Goal: Information Seeking & Learning: Compare options

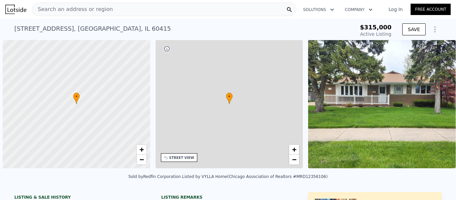
type input "-$ 337,854"
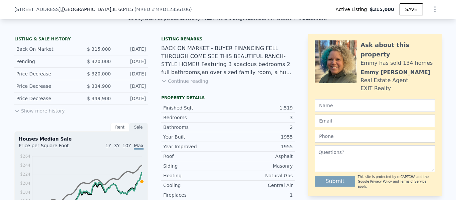
scroll to position [164, 0]
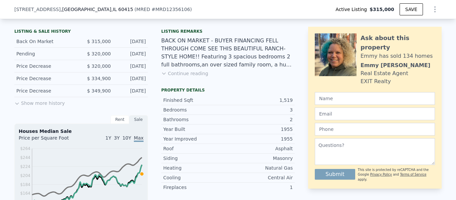
click at [26, 107] on button "Show more history" at bounding box center [39, 101] width 50 height 9
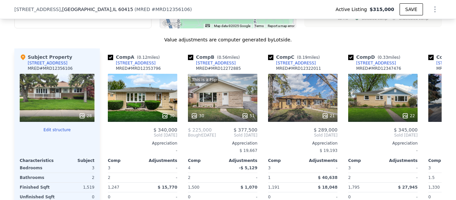
scroll to position [712, 0]
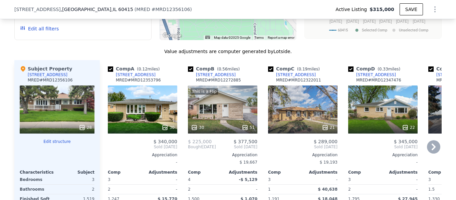
click at [435, 150] on icon at bounding box center [433, 146] width 13 height 13
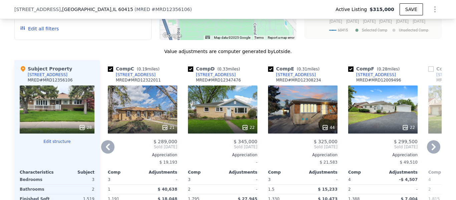
click at [435, 150] on icon at bounding box center [433, 146] width 13 height 13
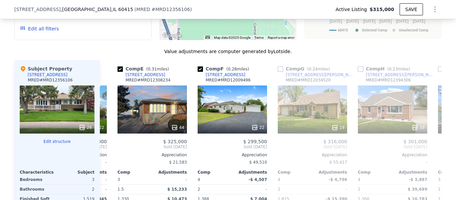
scroll to position [0, 321]
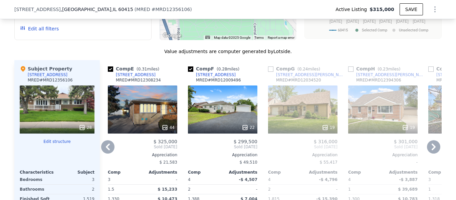
click at [435, 150] on icon at bounding box center [433, 146] width 13 height 13
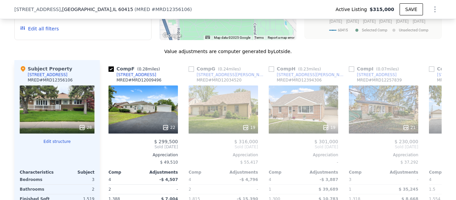
scroll to position [0, 481]
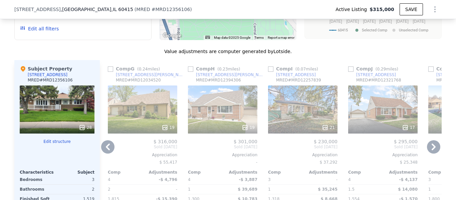
click at [102, 149] on icon at bounding box center [107, 146] width 13 height 13
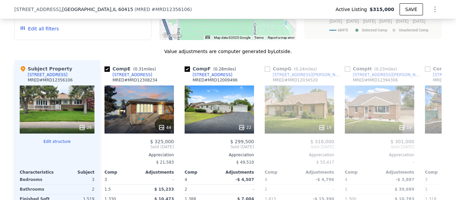
scroll to position [0, 321]
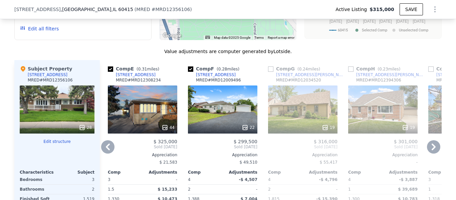
click at [107, 151] on icon at bounding box center [107, 146] width 13 height 13
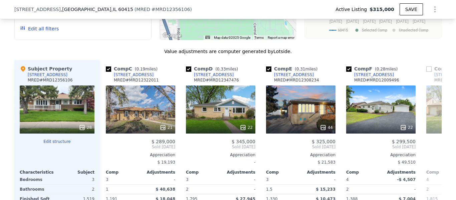
scroll to position [0, 160]
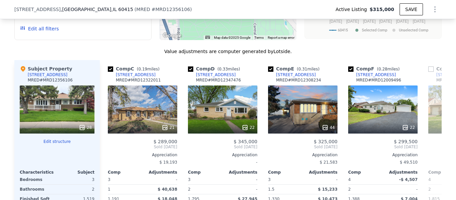
click at [107, 151] on div "Comp A ( 0.12 miles) [STREET_ADDRESS] # MRD12353796 30 $ 340,000 Sold [DATE] Ap…" at bounding box center [271, 162] width 342 height 205
click at [107, 151] on icon at bounding box center [107, 146] width 13 height 13
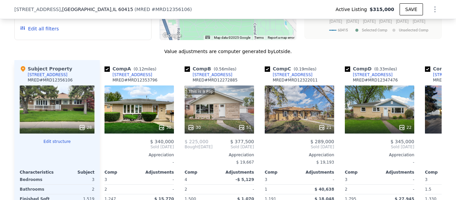
scroll to position [0, 0]
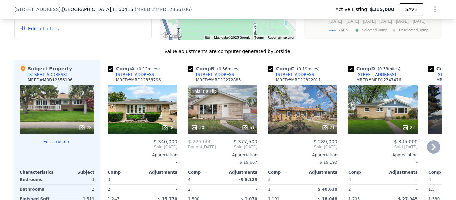
click at [108, 150] on span "Sold [DATE]" at bounding box center [142, 146] width 69 height 5
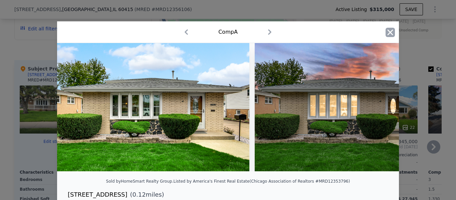
click at [389, 33] on icon "button" at bounding box center [391, 32] width 6 height 6
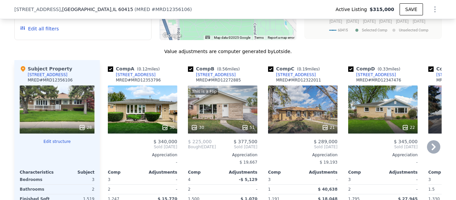
click at [433, 154] on icon at bounding box center [433, 146] width 13 height 13
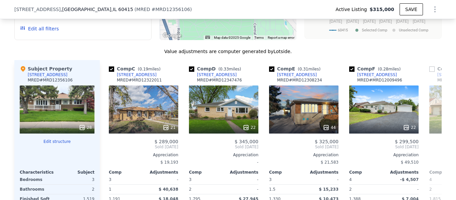
scroll to position [0, 160]
